Goal: Transaction & Acquisition: Purchase product/service

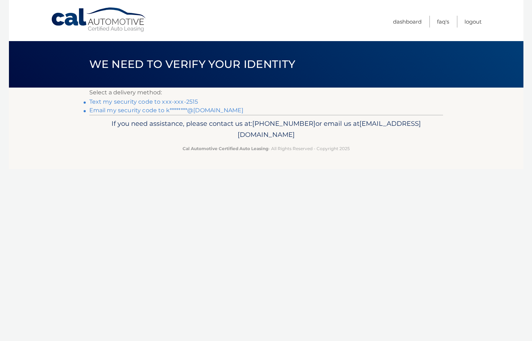
click at [149, 102] on link "Text my security code to xxx-xxx-2515" at bounding box center [143, 101] width 109 height 7
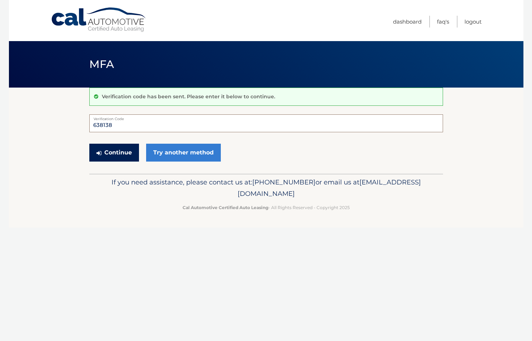
type input "638138"
click at [122, 154] on button "Continue" at bounding box center [114, 153] width 50 height 18
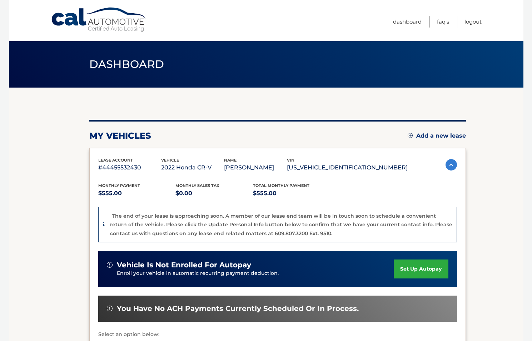
click at [353, 166] on p "5J6RW2H81NA012990" at bounding box center [347, 167] width 121 height 10
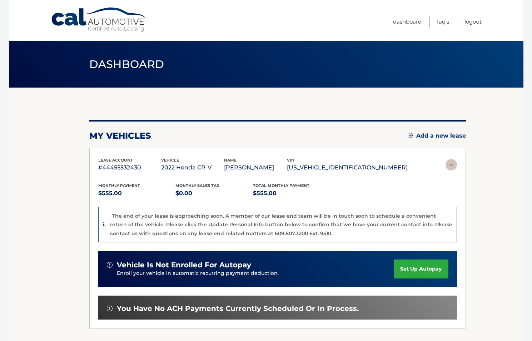
click at [353, 166] on p "5J6RW2H81NA012990" at bounding box center [347, 167] width 121 height 10
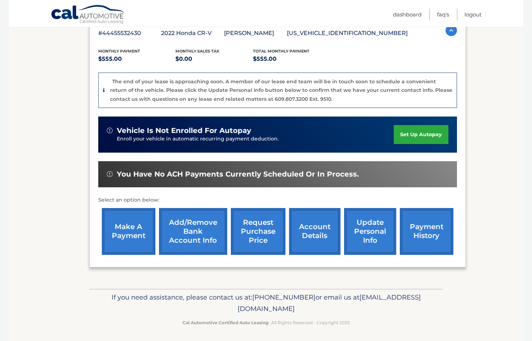
scroll to position [134, 0]
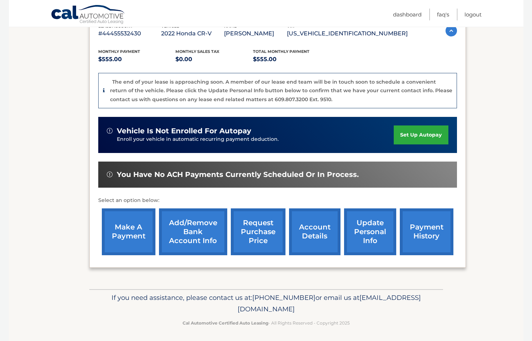
click at [414, 226] on link "payment history" at bounding box center [426, 231] width 54 height 47
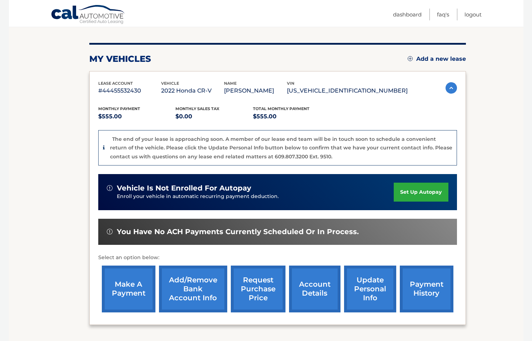
scroll to position [77, 0]
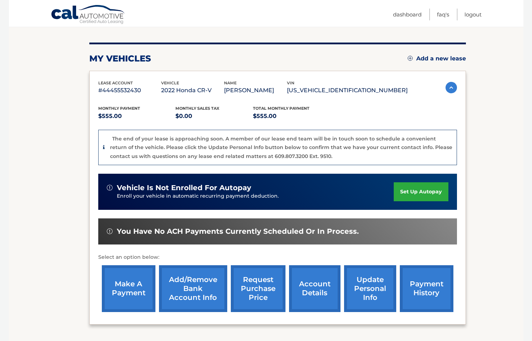
click at [137, 288] on link "make a payment" at bounding box center [129, 288] width 54 height 47
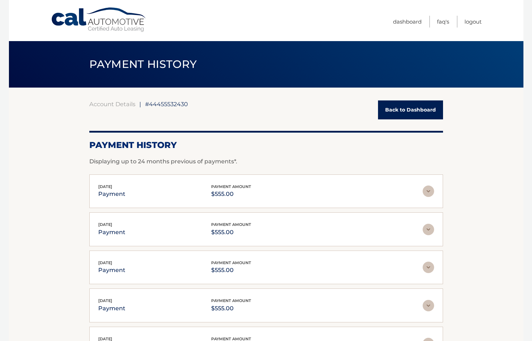
click at [163, 104] on span "#44455532430" at bounding box center [166, 103] width 43 height 7
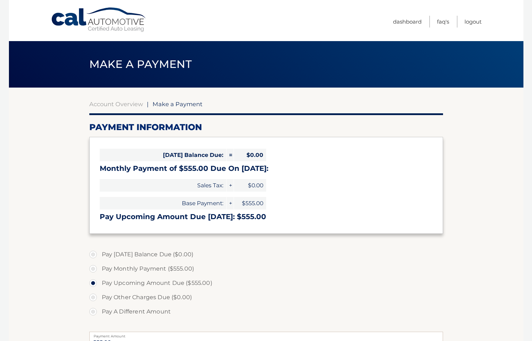
select select "ZDUxYzc3YjQtZTA0My00ZGY2LWI1ZmEtY2QzNjI5ZGJjZTlk"
click at [252, 152] on span "$0.00" at bounding box center [250, 155] width 32 height 12
click at [92, 271] on label "Pay Monthly Payment ($555.00)" at bounding box center [265, 268] width 353 height 14
click at [92, 271] on input "Pay Monthly Payment ($555.00)" at bounding box center [95, 266] width 7 height 11
radio input "true"
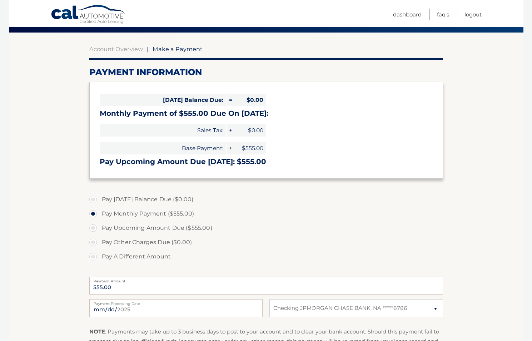
scroll to position [57, 0]
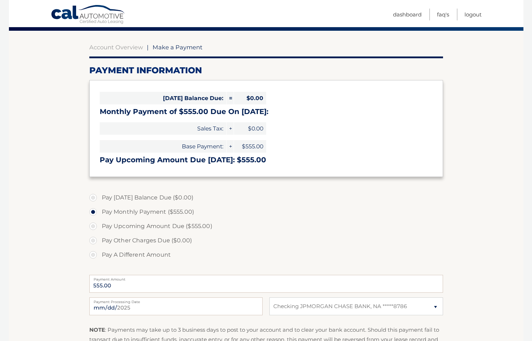
click at [91, 254] on label "Pay A Different Amount" at bounding box center [265, 254] width 353 height 14
click at [92, 254] on input "Pay A Different Amount" at bounding box center [95, 252] width 7 height 11
radio input "true"
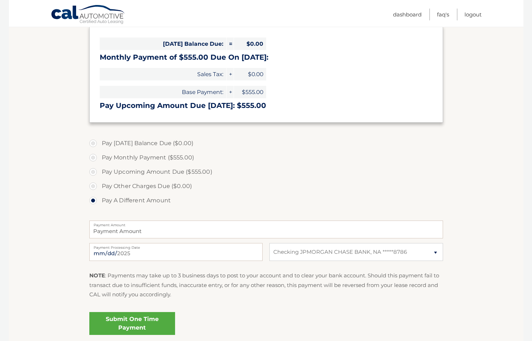
scroll to position [119, 0]
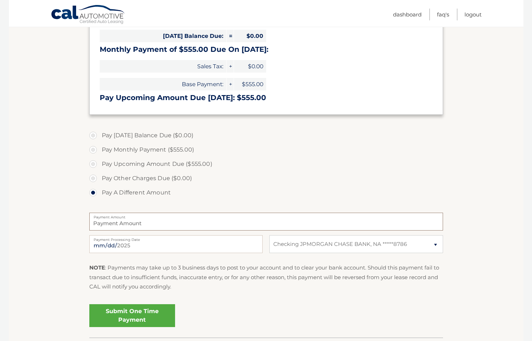
click at [162, 225] on input "Payment Amount" at bounding box center [265, 221] width 353 height 18
type input "1100"
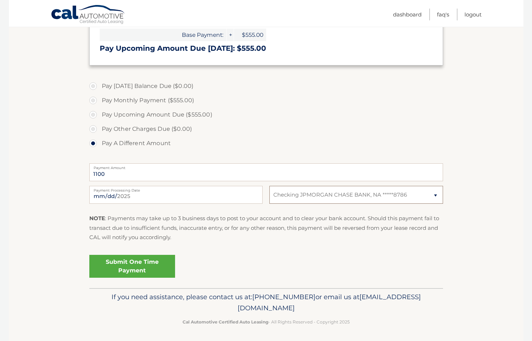
scroll to position [168, 0]
click at [133, 267] on link "Submit One Time Payment" at bounding box center [132, 266] width 86 height 23
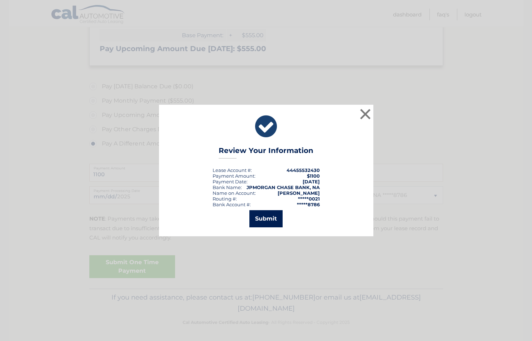
click at [265, 222] on button "Submit" at bounding box center [265, 218] width 33 height 17
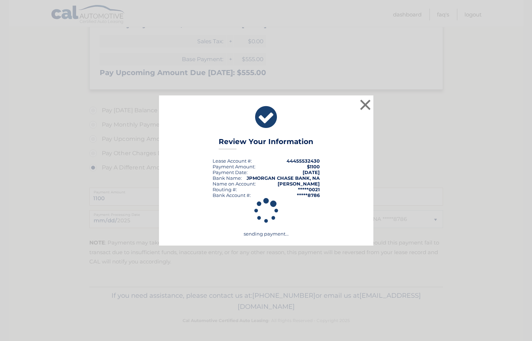
scroll to position [142, 0]
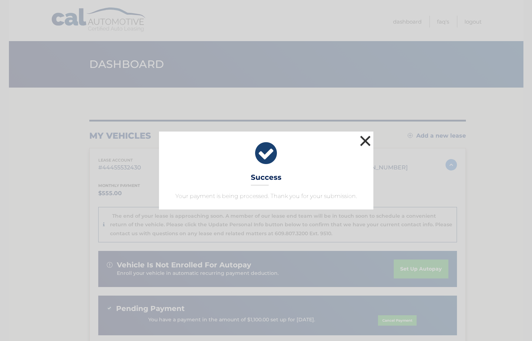
click at [365, 139] on button "×" at bounding box center [365, 141] width 14 height 14
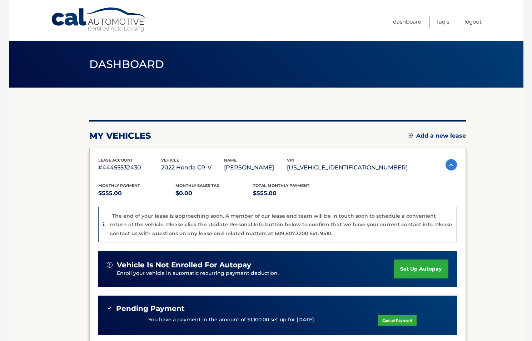
click at [130, 66] on span "Dashboard" at bounding box center [126, 63] width 75 height 13
click at [409, 21] on link "Dashboard" at bounding box center [407, 22] width 29 height 12
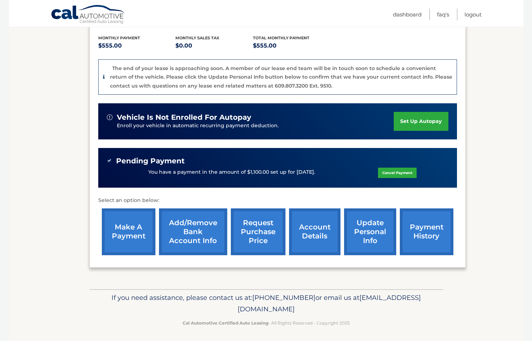
scroll to position [147, 0]
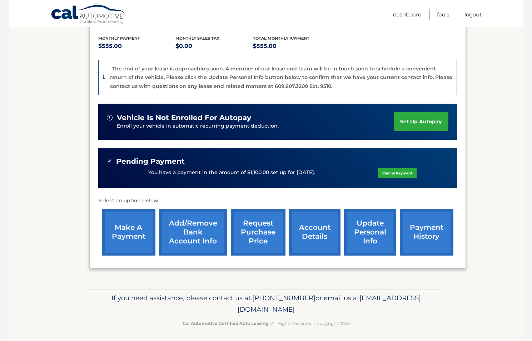
click at [316, 230] on link "account details" at bounding box center [314, 231] width 51 height 47
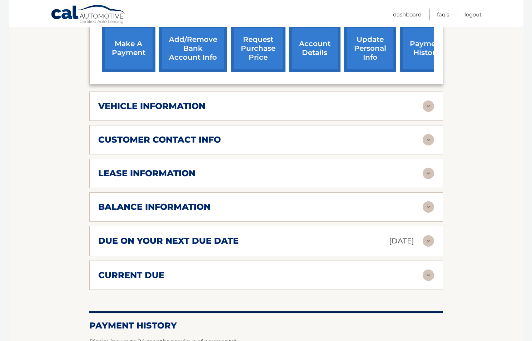
scroll to position [299, 0]
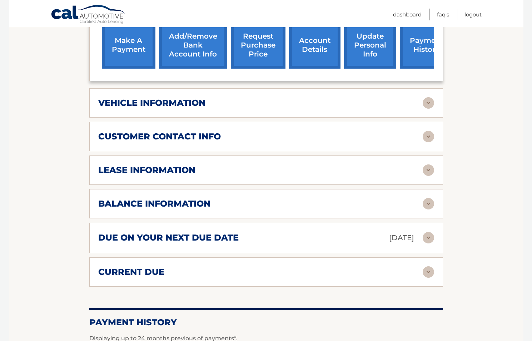
click at [429, 199] on img at bounding box center [427, 203] width 11 height 11
